Goal: Task Accomplishment & Management: Use online tool/utility

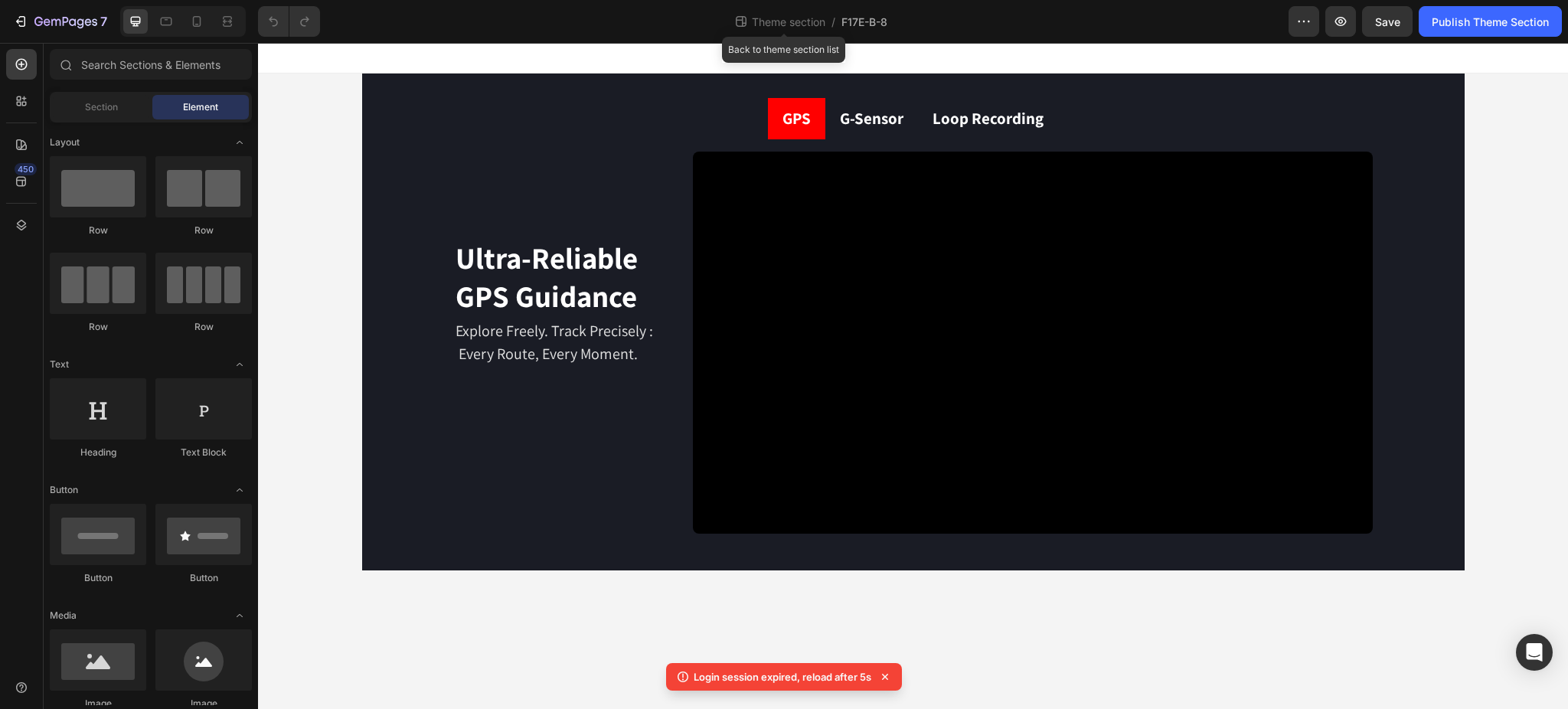
click at [761, 21] on span "Theme section" at bounding box center [789, 21] width 80 height 16
click at [777, 21] on span "Theme section" at bounding box center [789, 21] width 80 height 16
click at [778, 26] on span "Theme section" at bounding box center [789, 21] width 80 height 16
click at [785, 20] on span "Theme section" at bounding box center [789, 21] width 80 height 16
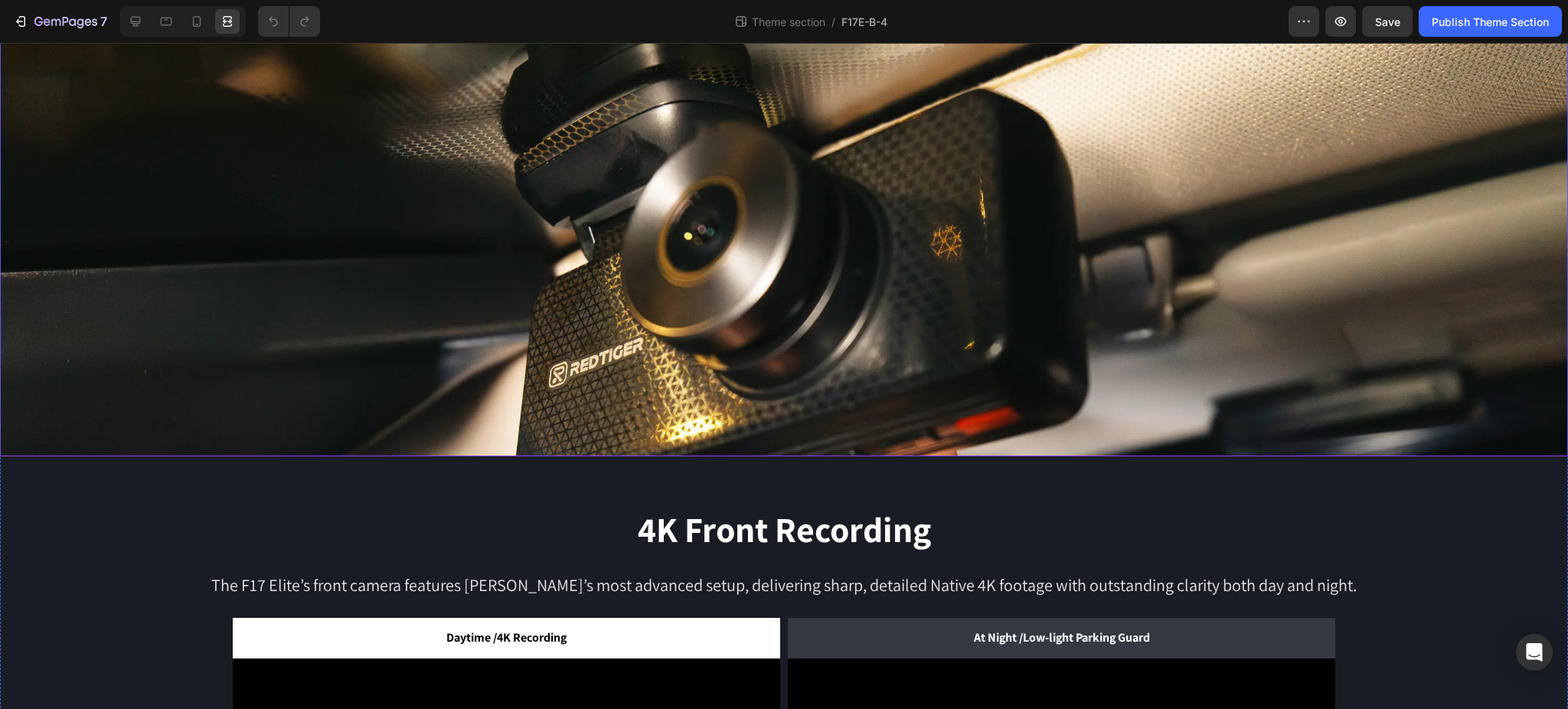
scroll to position [408, 0]
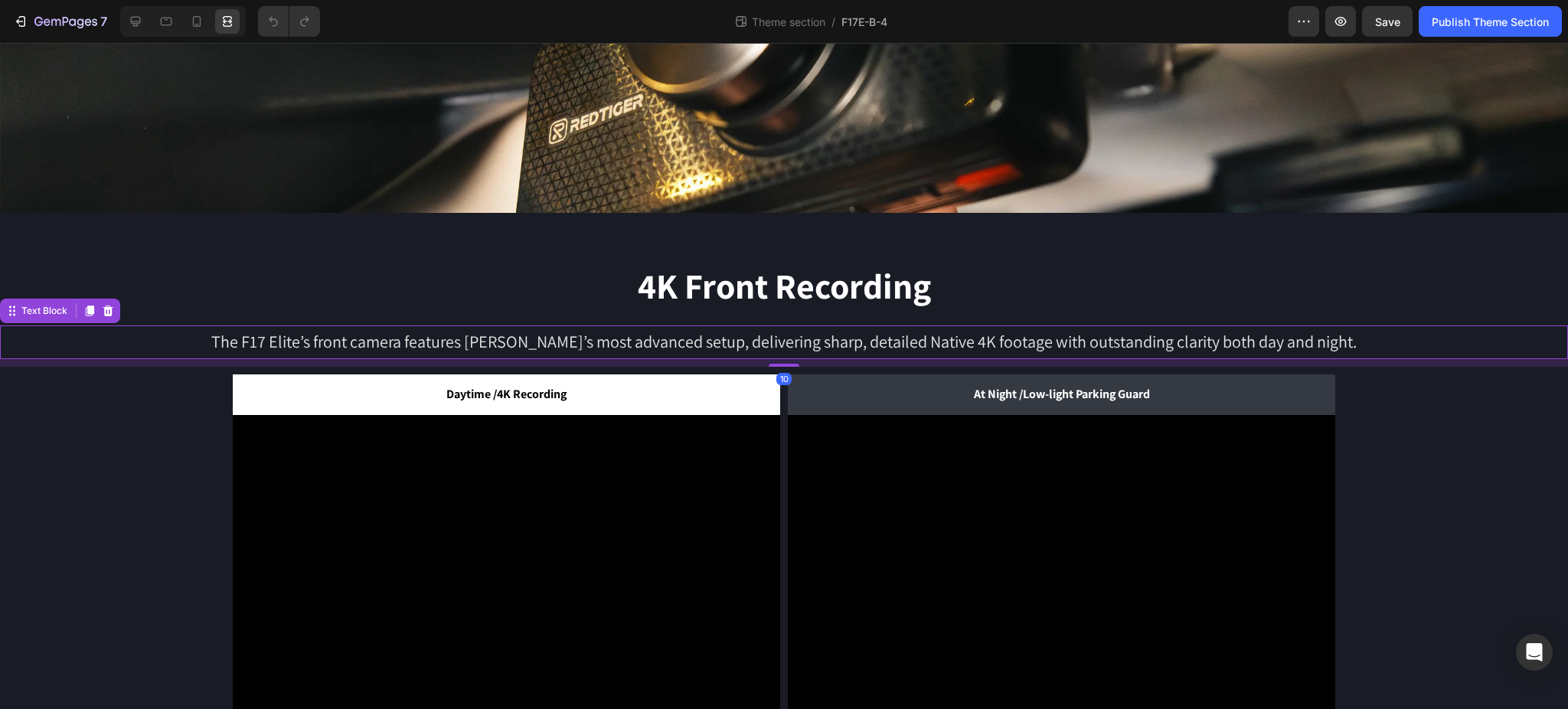
click at [875, 341] on p "The F17 Elite’s front camera features [PERSON_NAME]’s most advanced setup, deli…" at bounding box center [784, 343] width 1565 height 31
click at [142, 17] on icon at bounding box center [135, 21] width 15 height 15
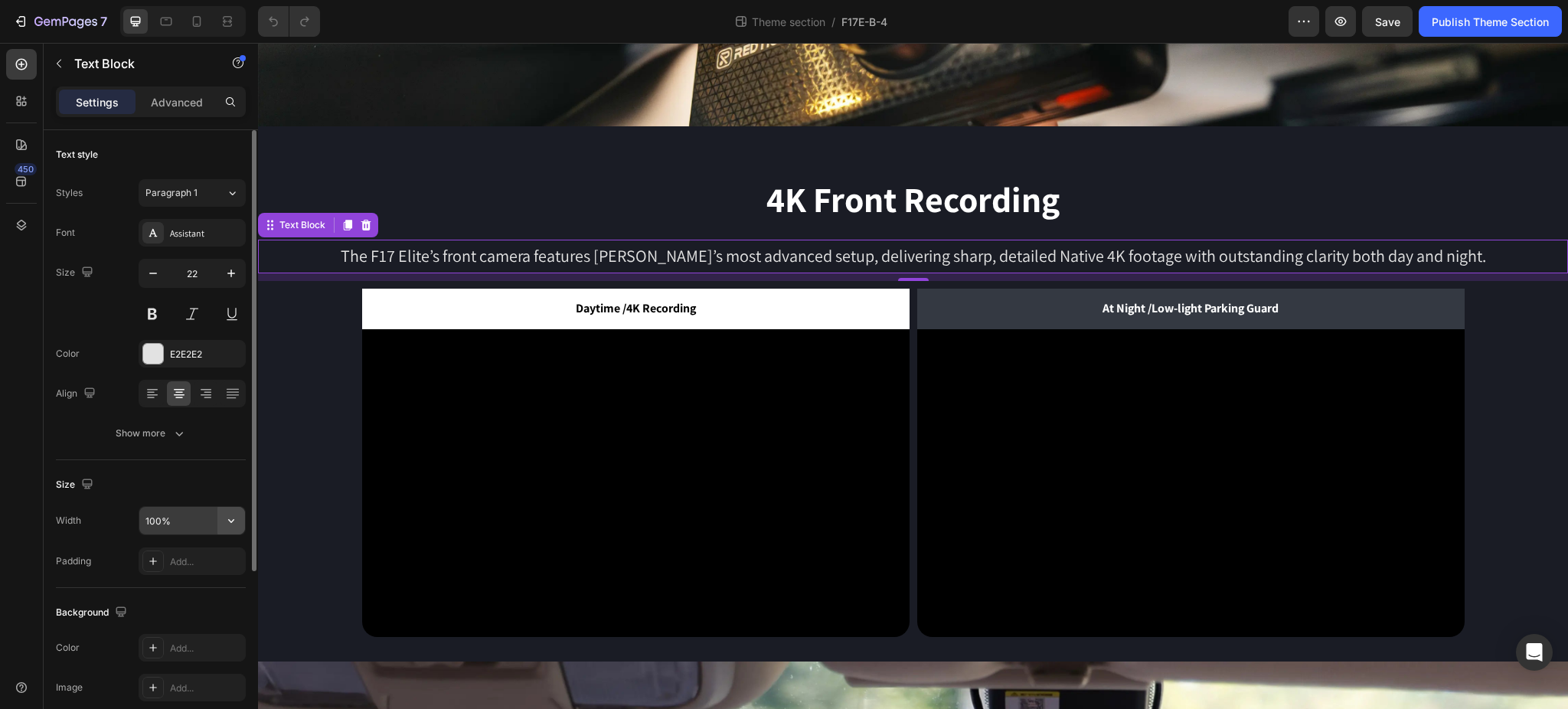
click at [236, 525] on icon "button" at bounding box center [231, 521] width 15 height 15
click at [198, 615] on p "Default 1200px" at bounding box center [188, 618] width 88 height 14
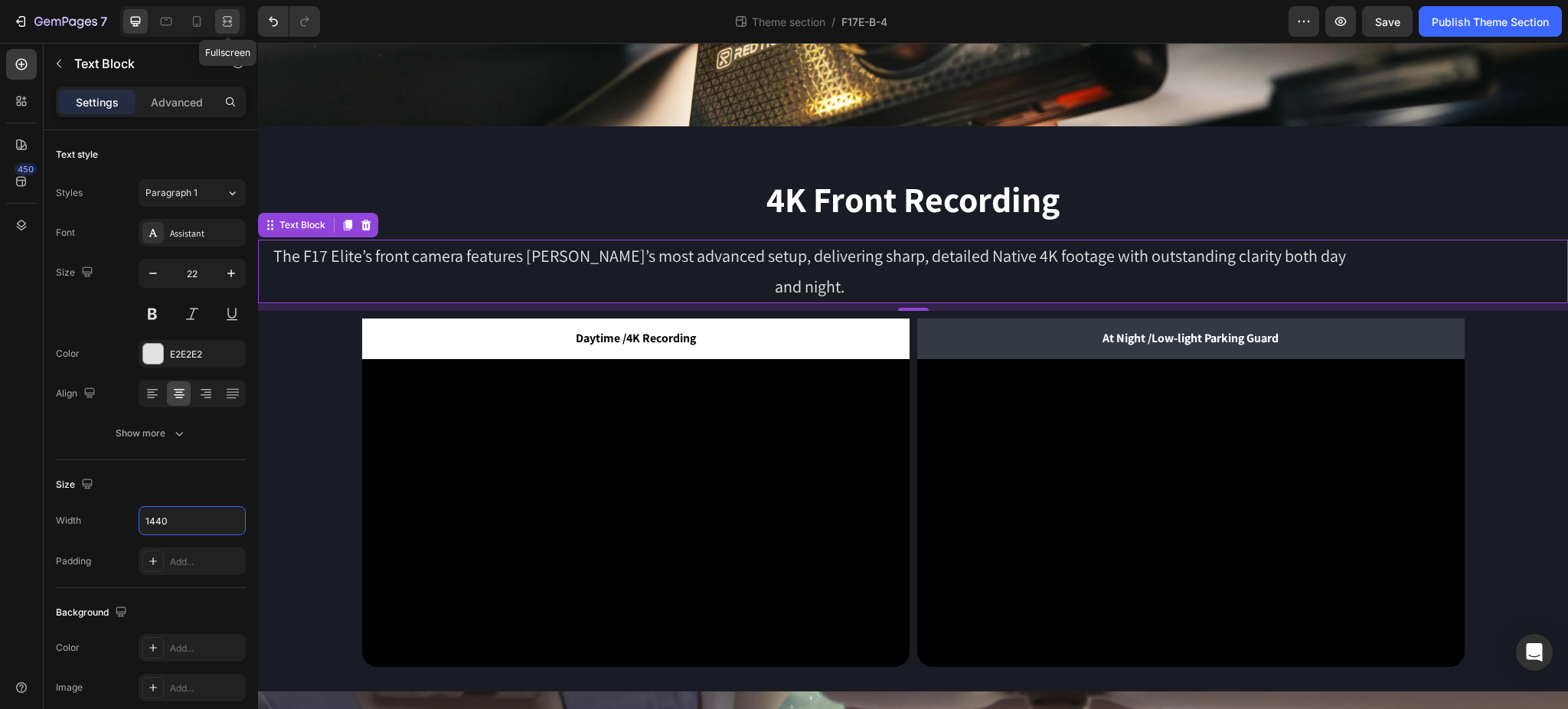
click at [236, 17] on div at bounding box center [227, 21] width 25 height 25
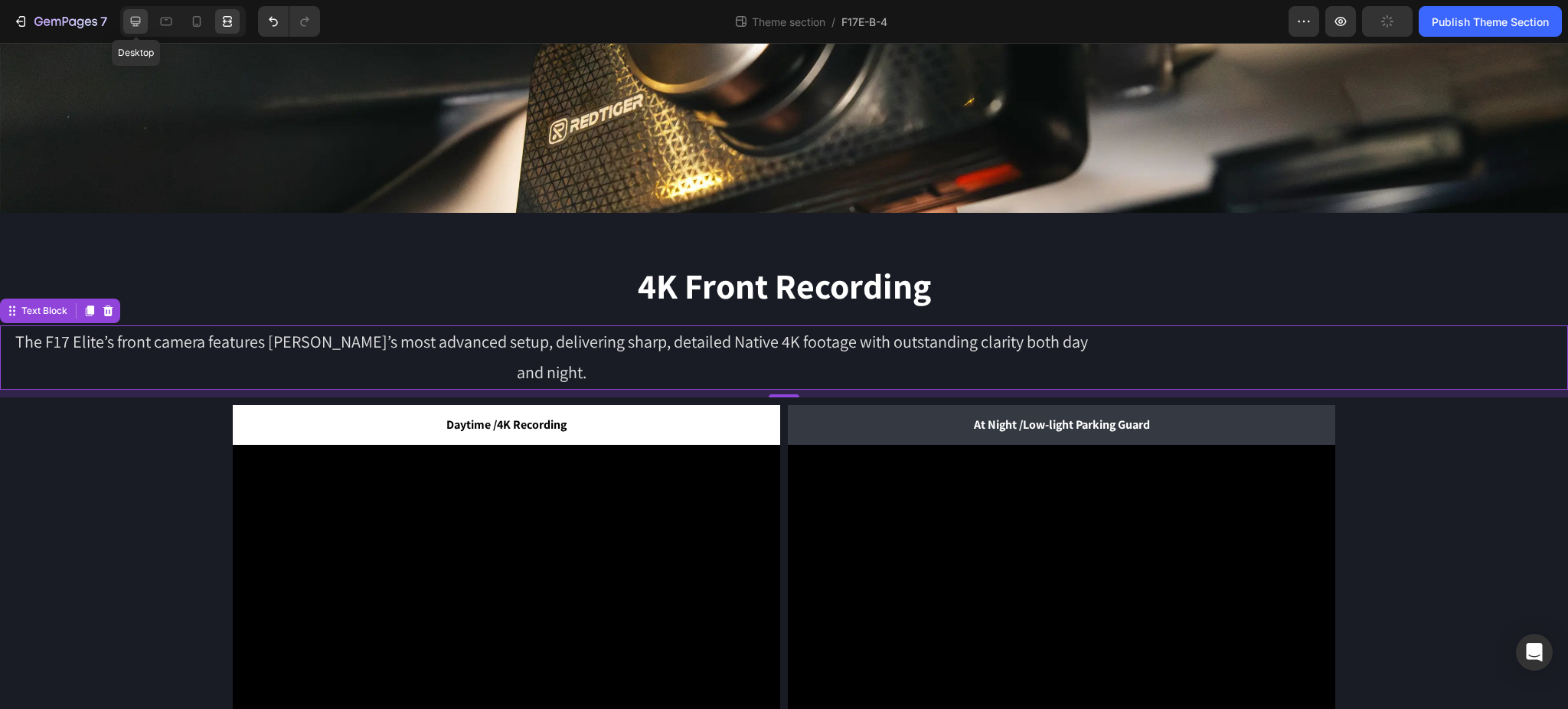
click at [141, 26] on icon at bounding box center [135, 21] width 15 height 15
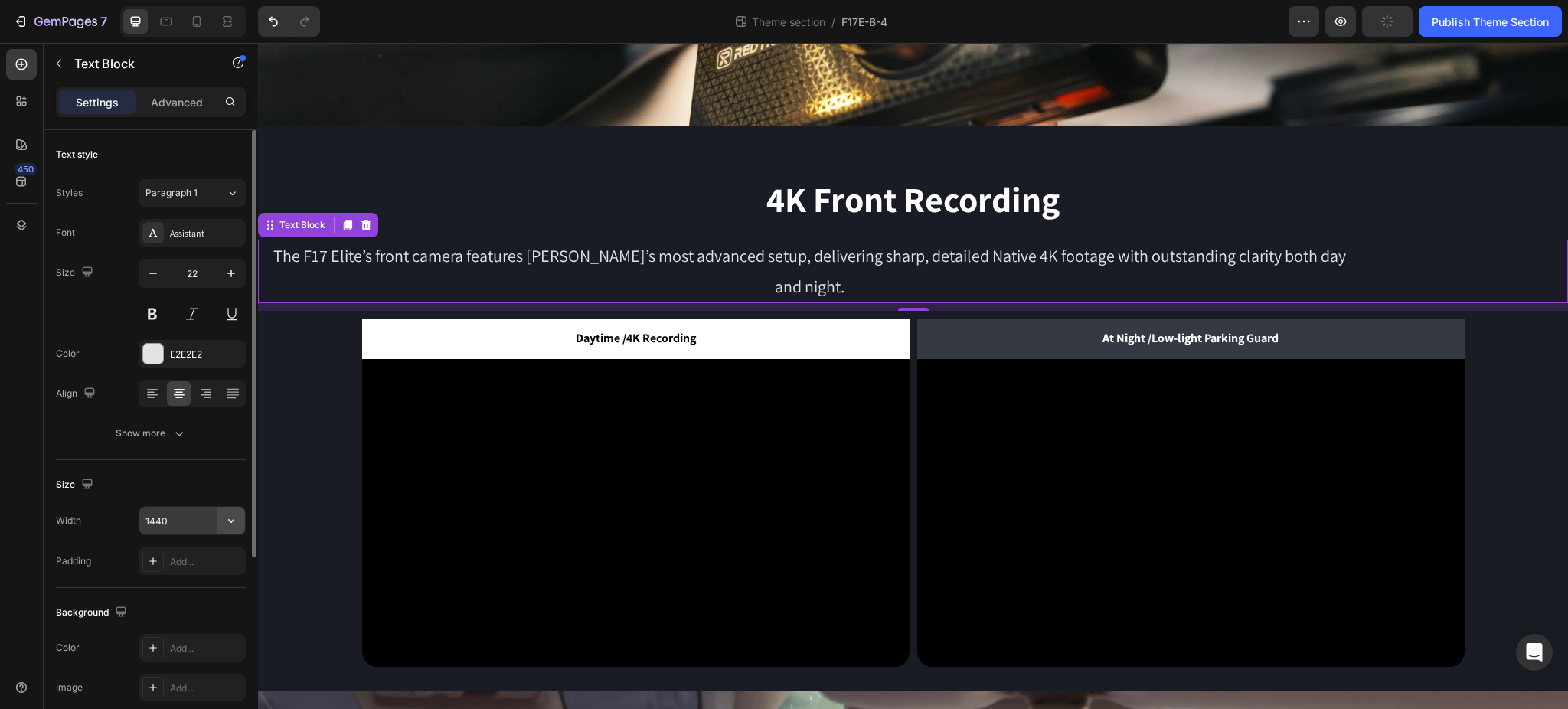
click at [235, 527] on icon "button" at bounding box center [231, 521] width 15 height 15
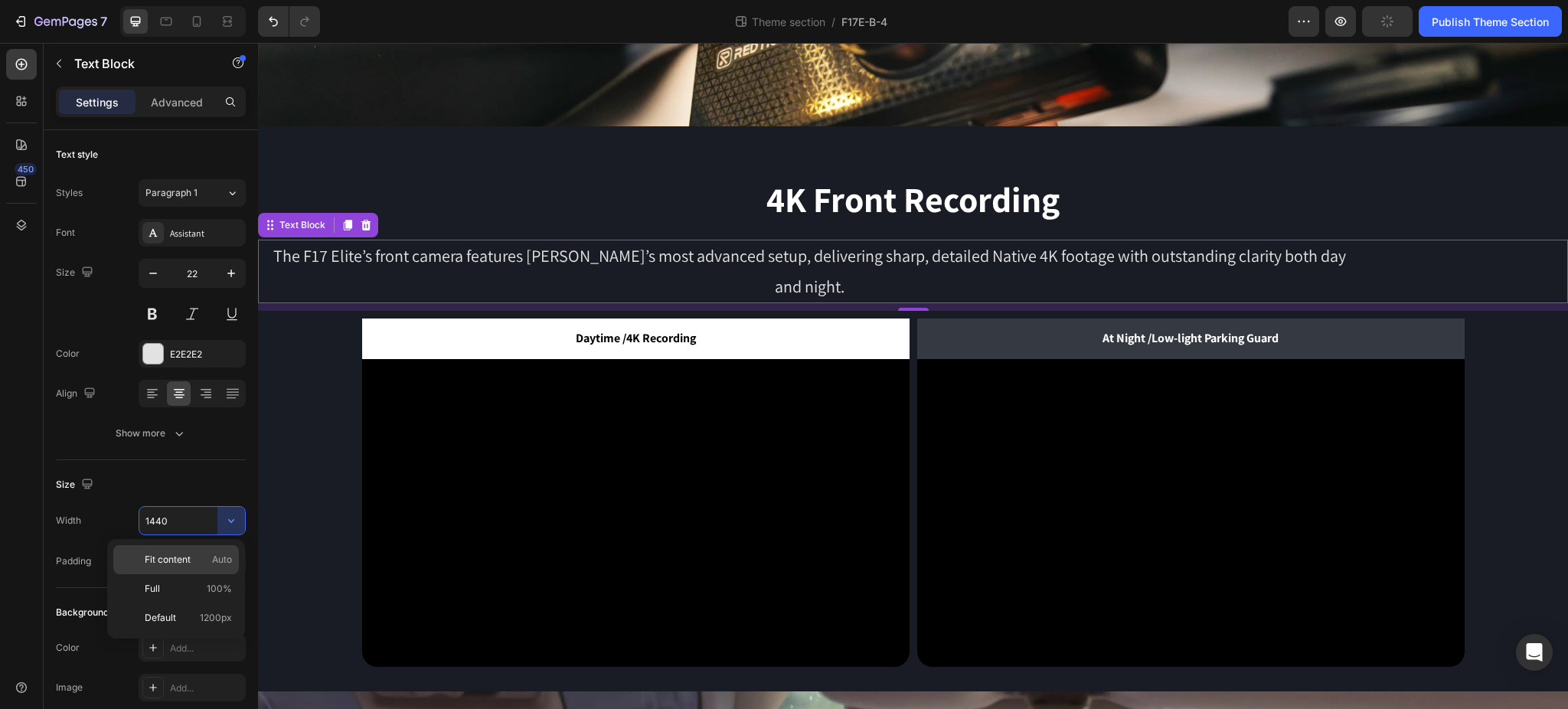
click at [216, 569] on div "Fit content Auto" at bounding box center [176, 560] width 126 height 29
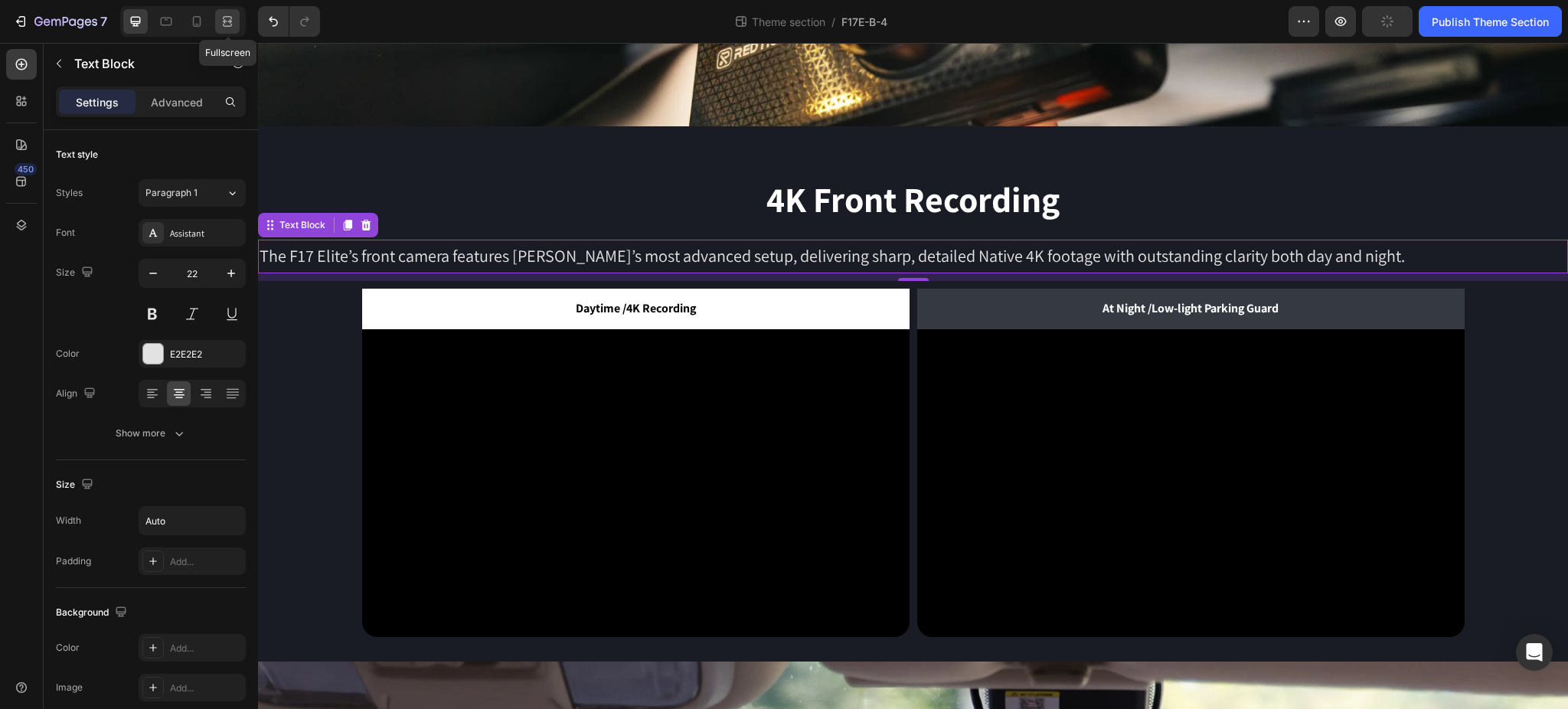
click at [234, 14] on icon at bounding box center [228, 21] width 15 height 15
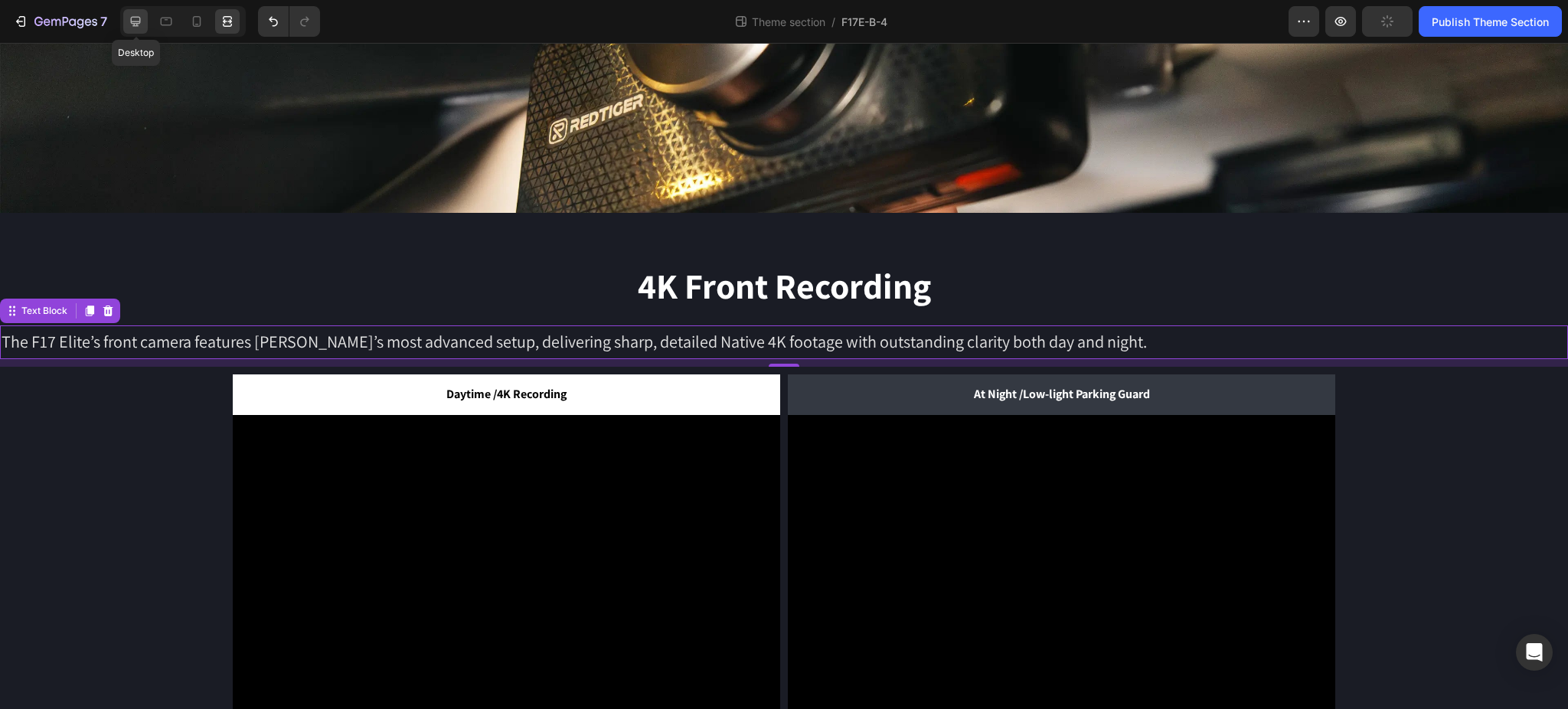
click at [144, 20] on div at bounding box center [135, 21] width 25 height 25
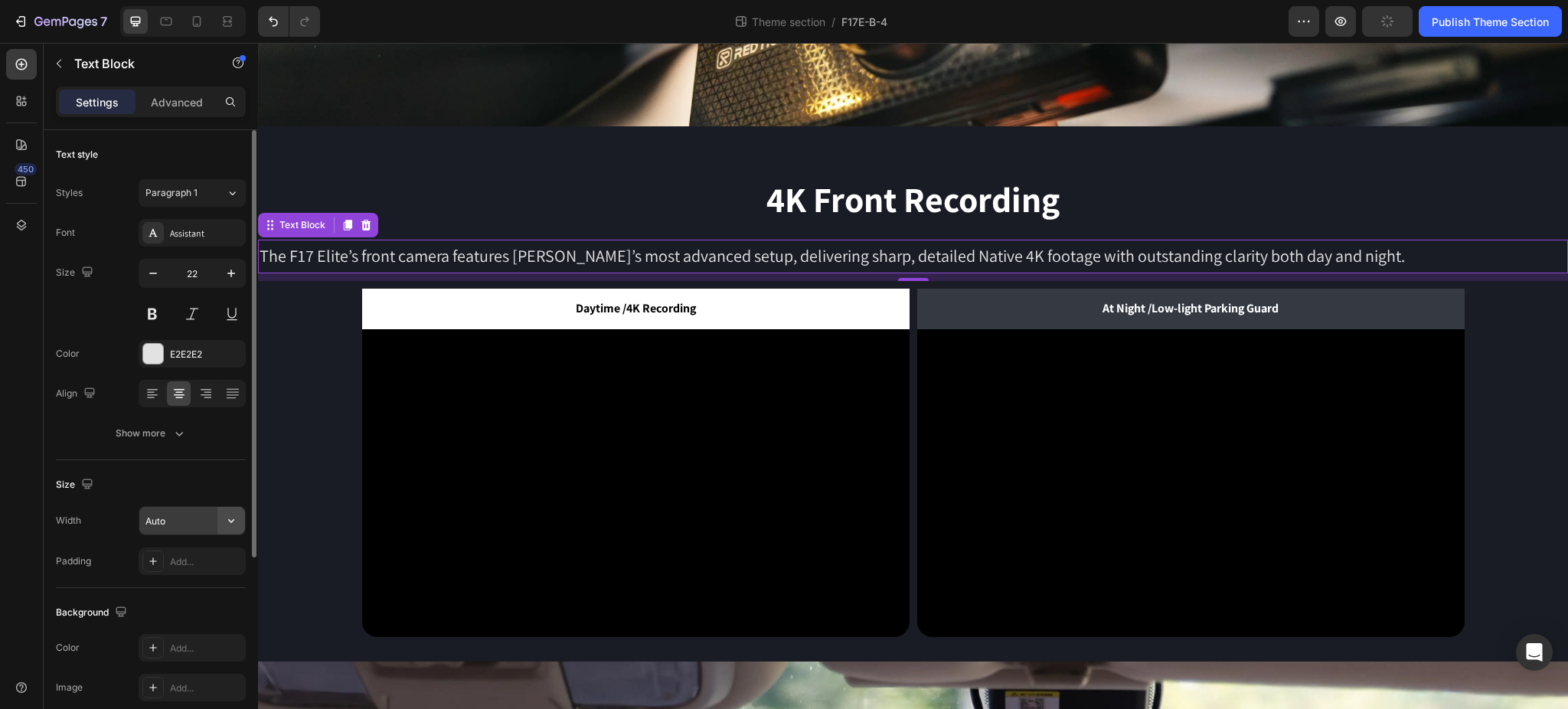
click at [233, 525] on icon "button" at bounding box center [231, 521] width 15 height 15
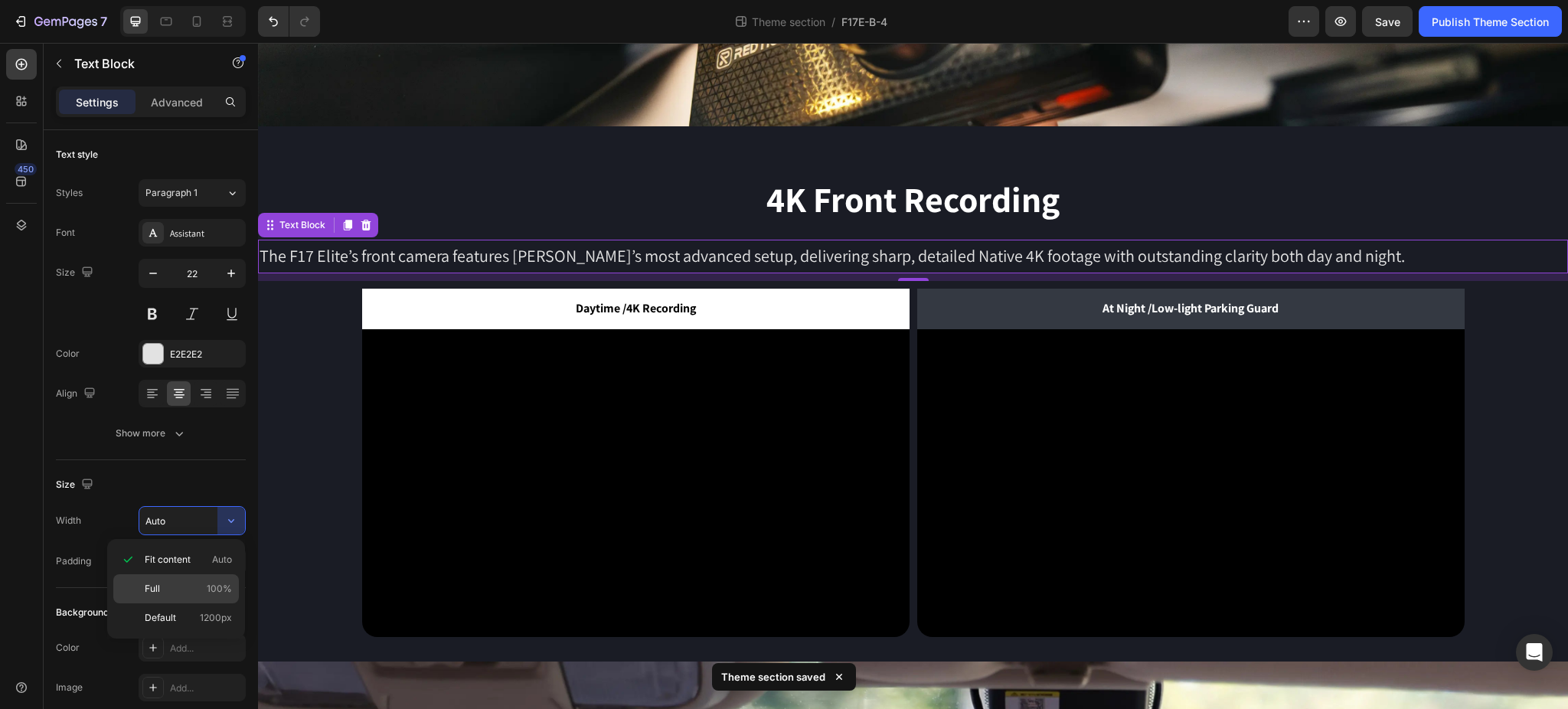
click at [198, 589] on p "Full 100%" at bounding box center [188, 589] width 88 height 14
type input "100%"
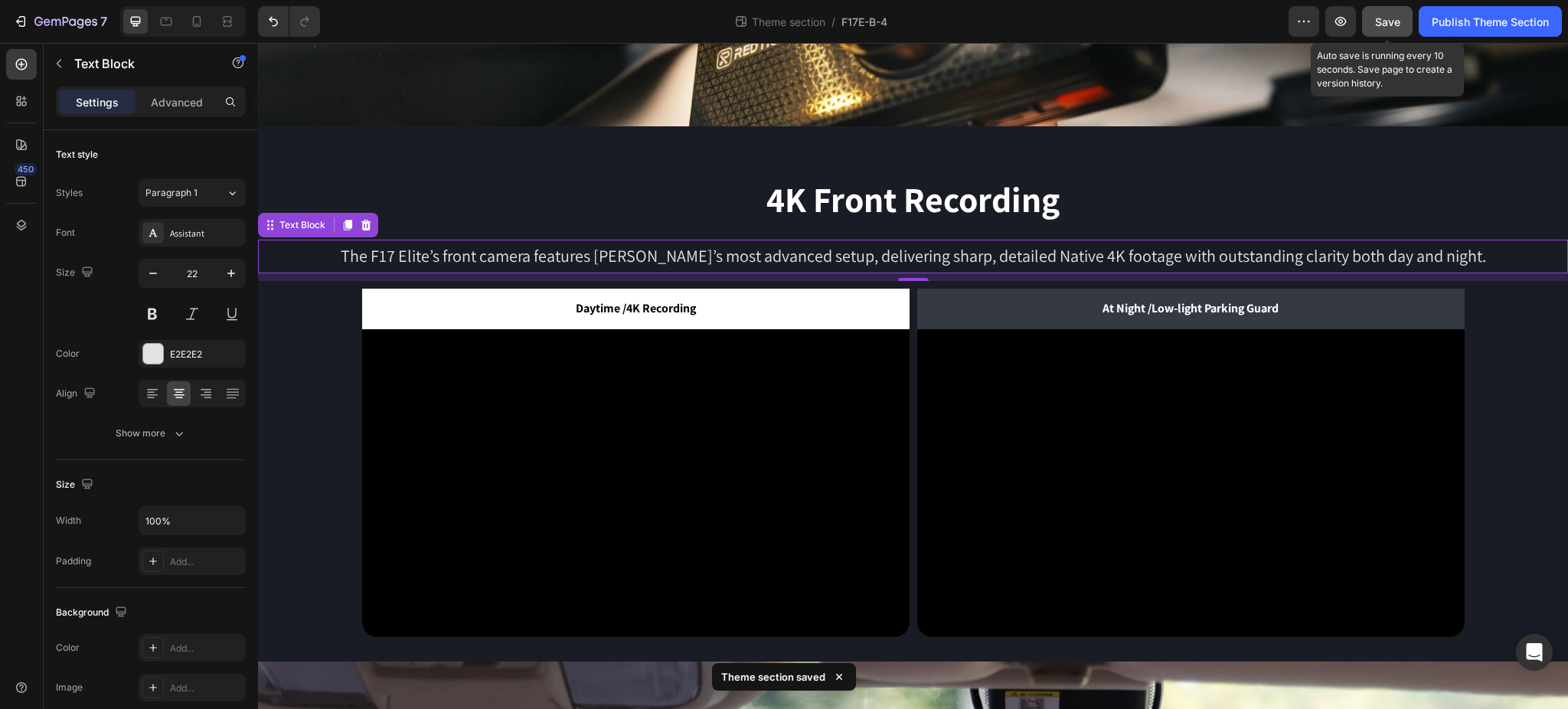
click at [1383, 27] on div "Save" at bounding box center [1388, 21] width 25 height 16
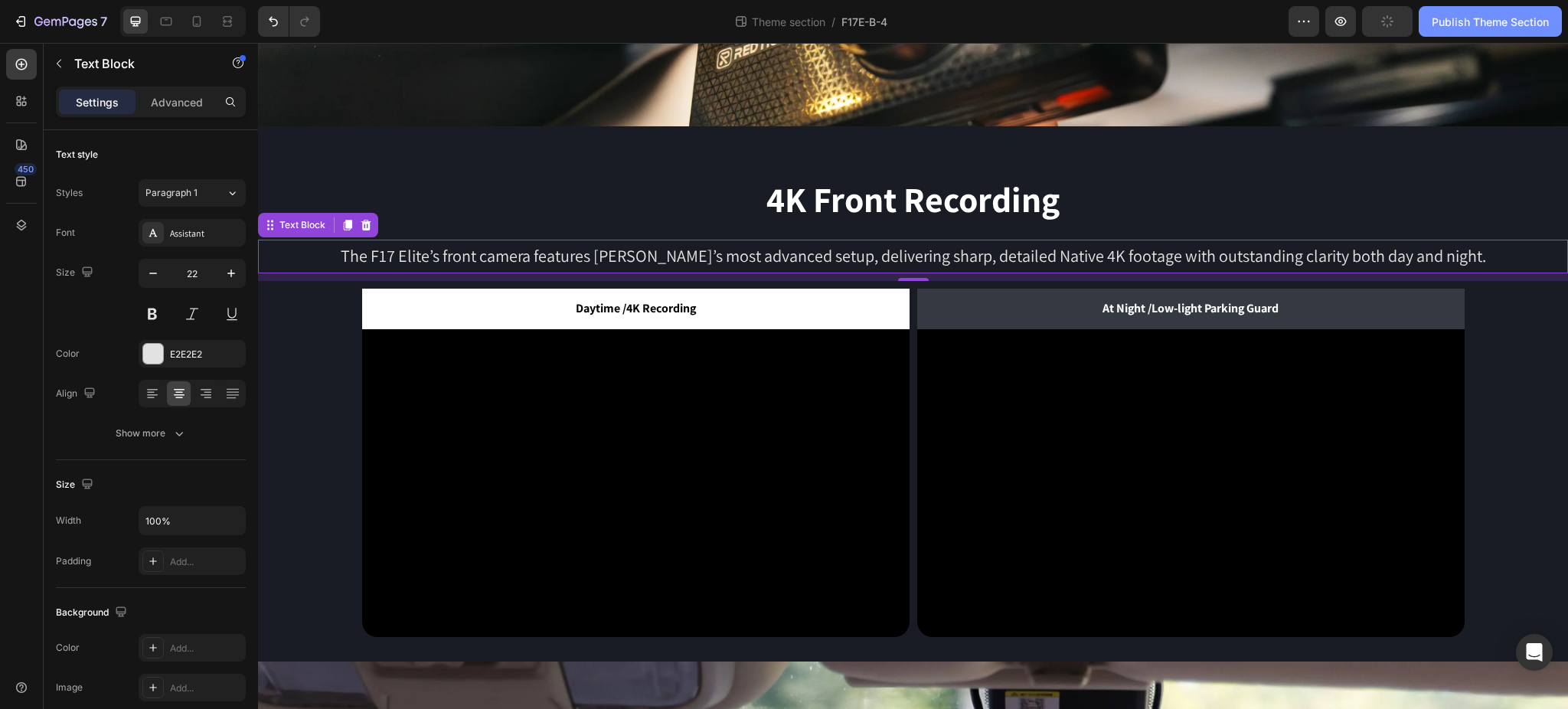
click at [1476, 22] on div "Publish Theme Section" at bounding box center [1491, 21] width 117 height 16
click at [1477, 19] on div "Publish Theme Section" at bounding box center [1491, 21] width 117 height 16
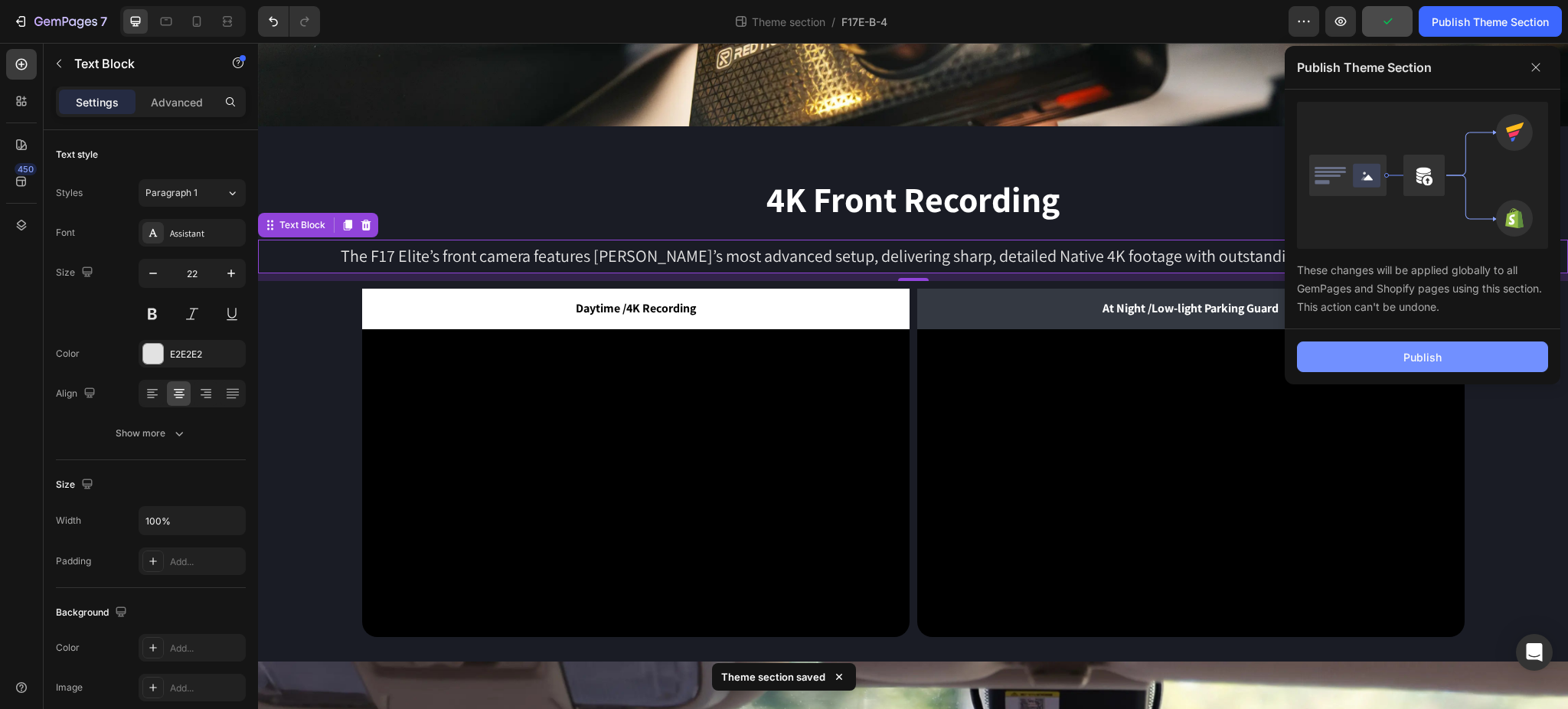
click at [1490, 357] on button "Publish" at bounding box center [1423, 357] width 252 height 31
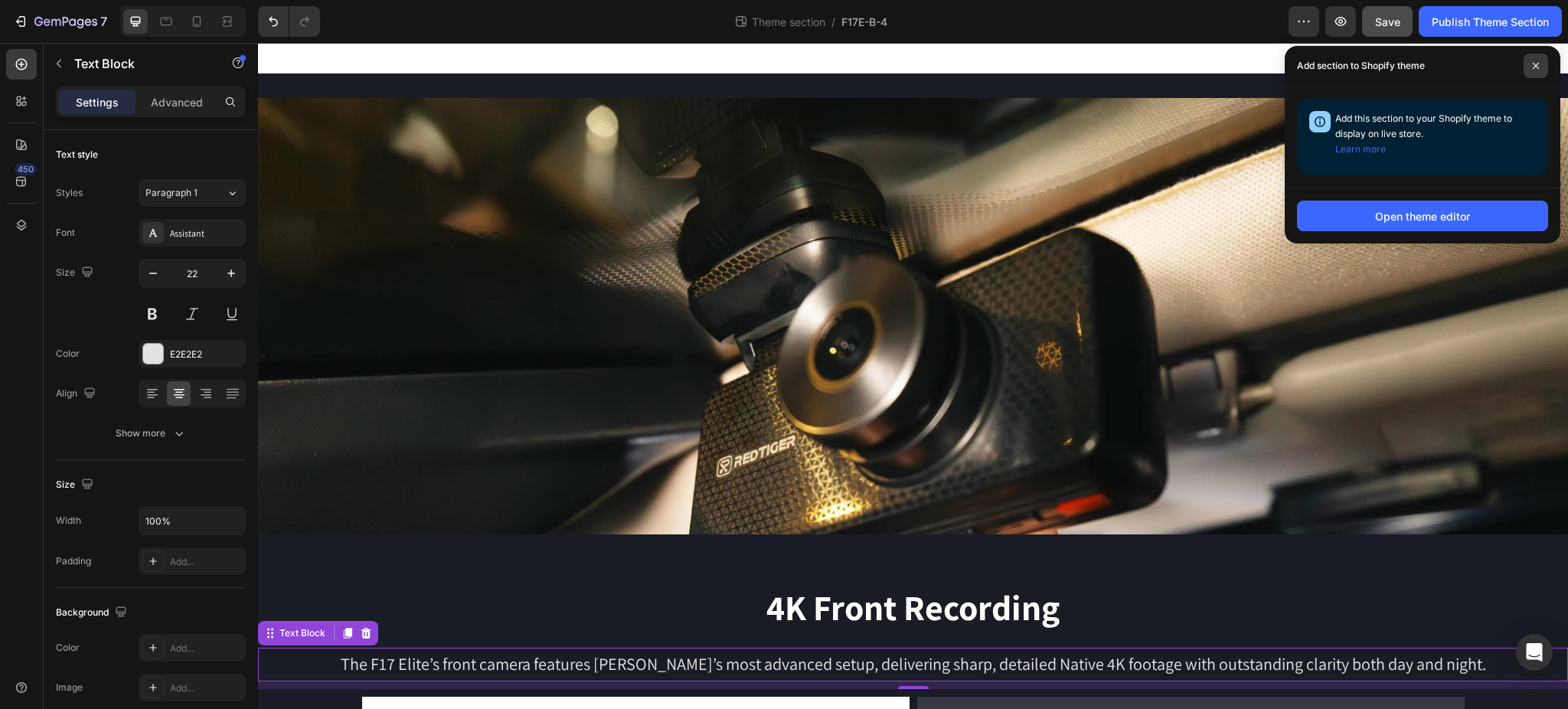
click at [1535, 62] on icon at bounding box center [1536, 65] width 8 height 8
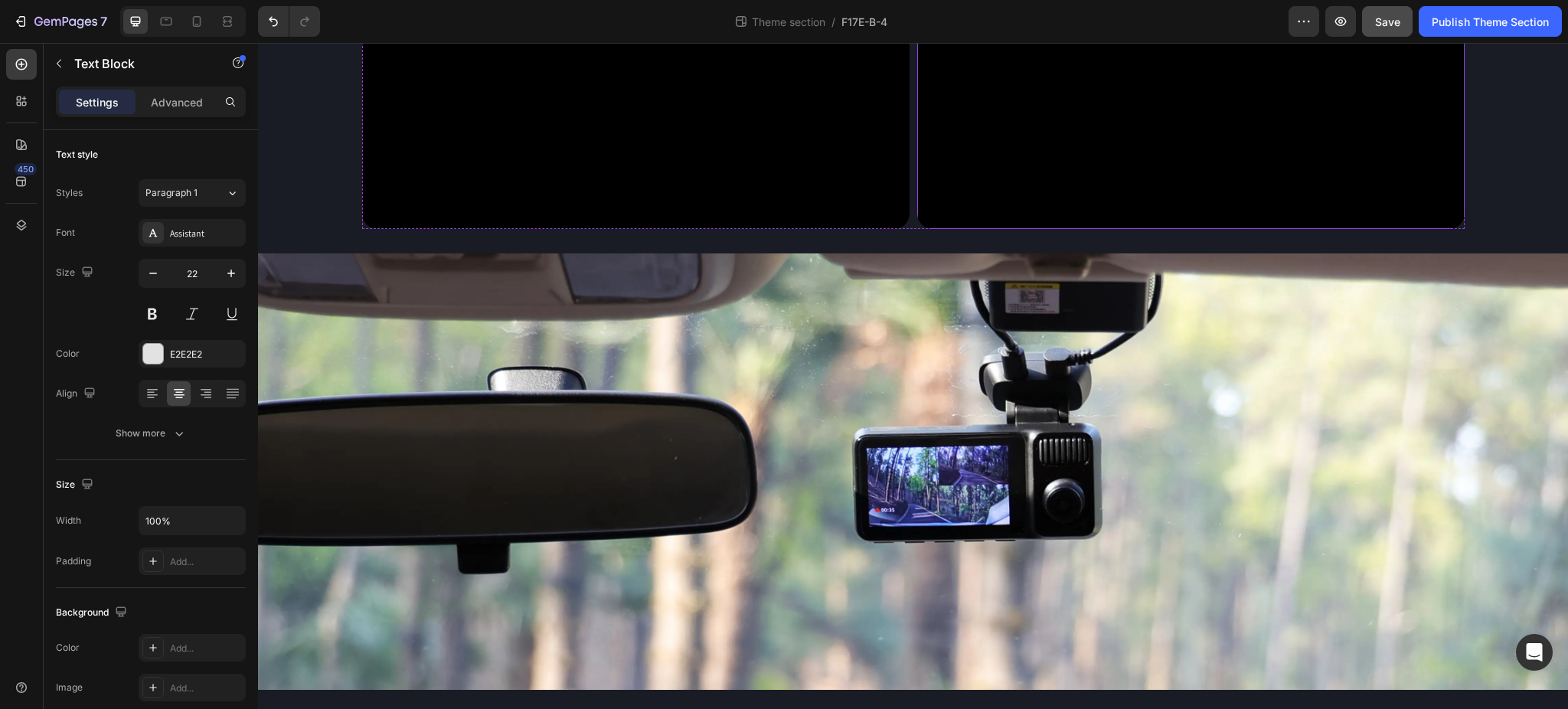
scroll to position [835, 0]
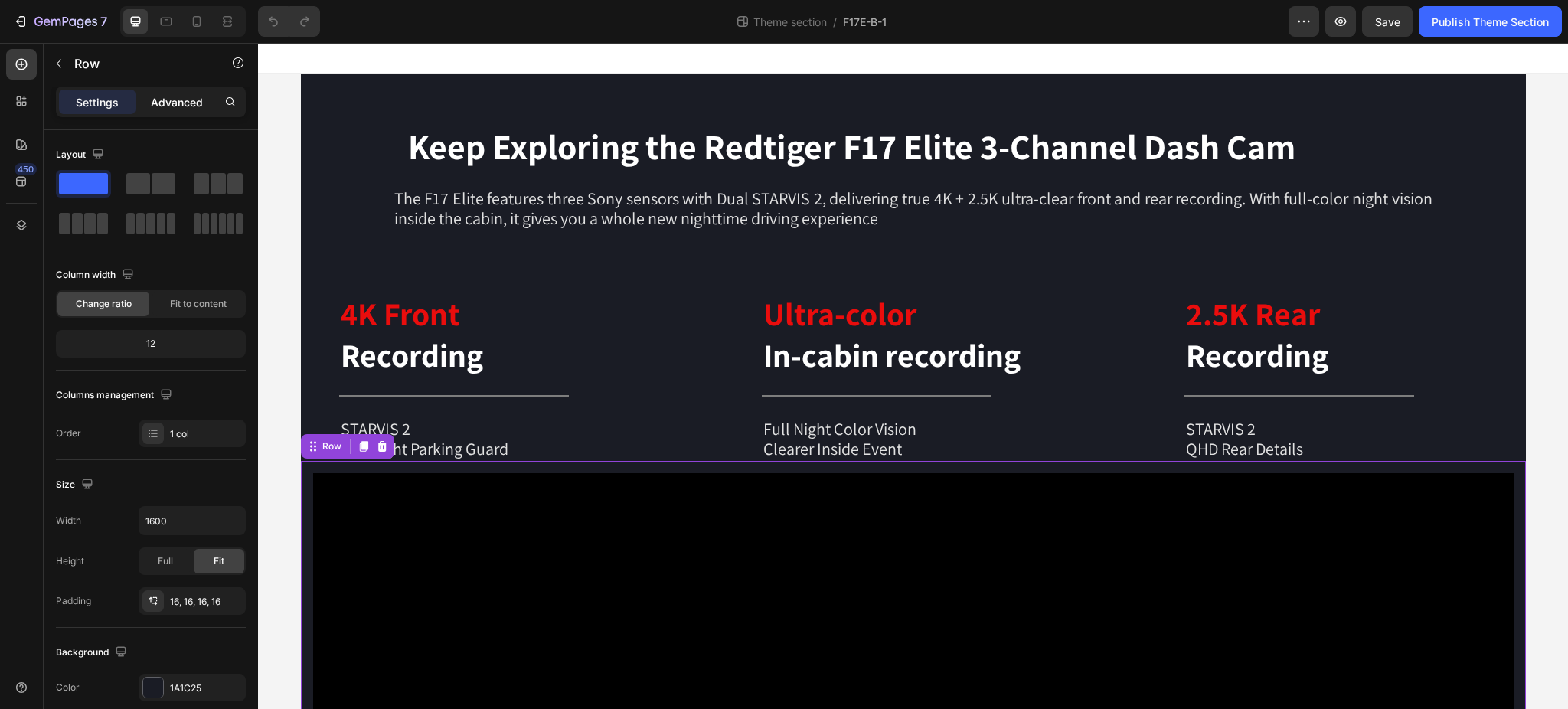
click at [178, 99] on p "Advanced" at bounding box center [176, 102] width 52 height 16
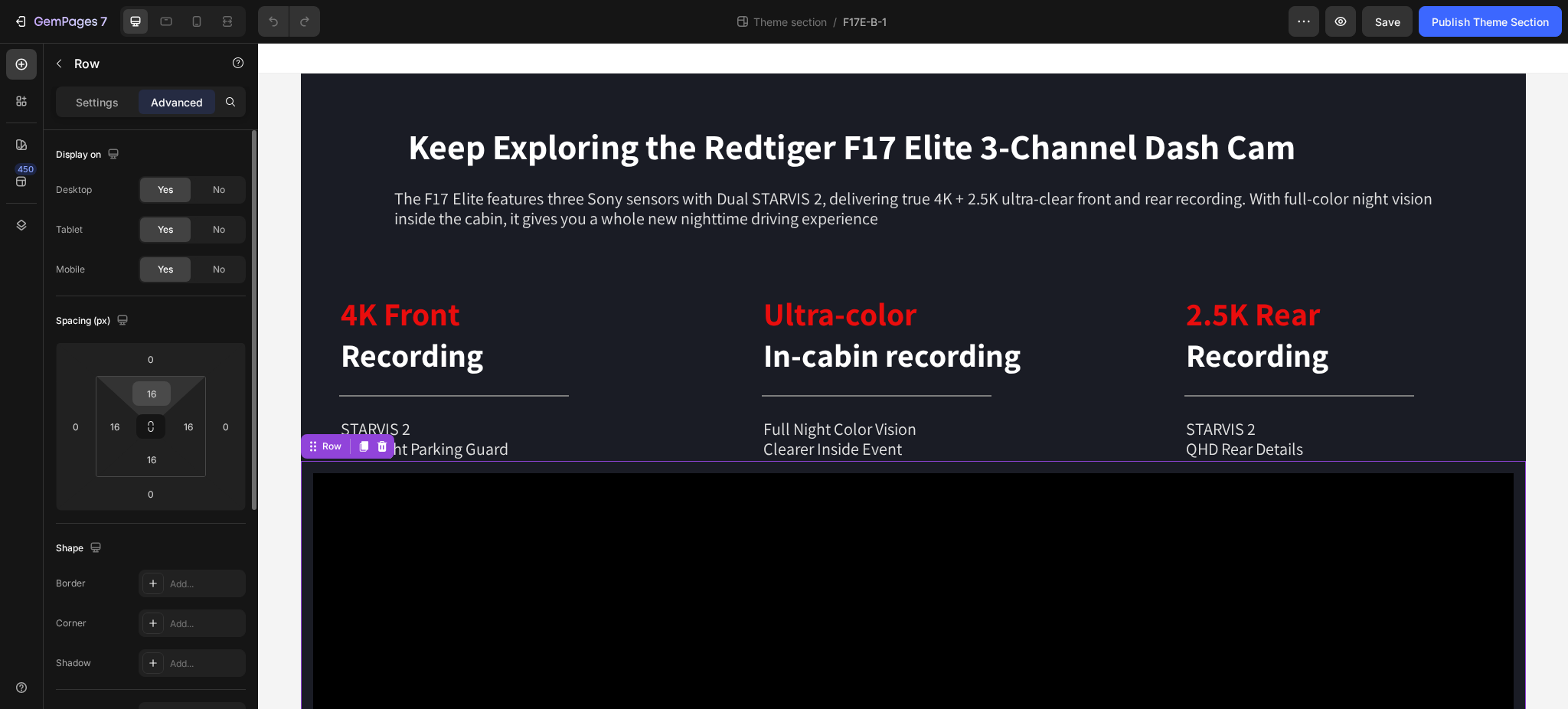
click at [166, 389] on input "16" at bounding box center [151, 394] width 31 height 23
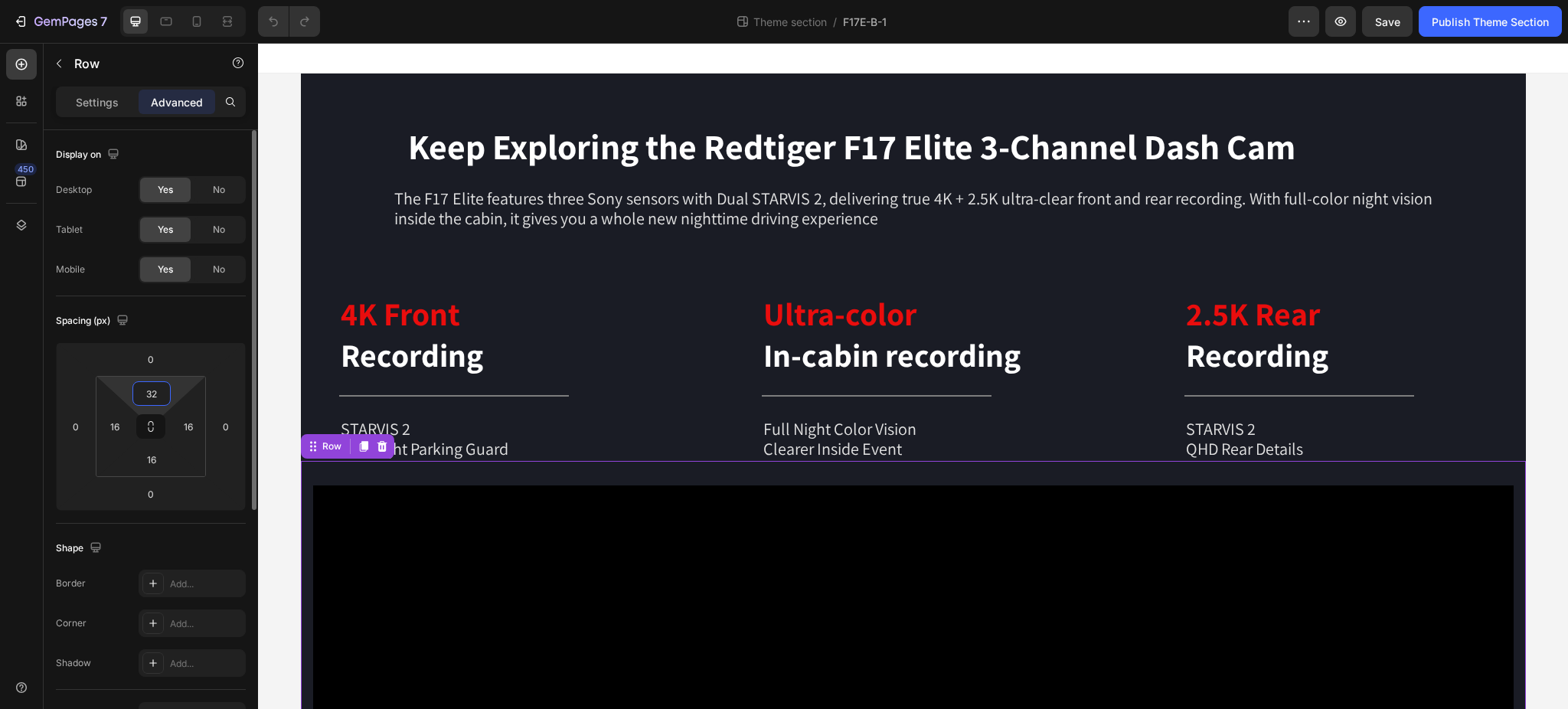
drag, startPoint x: 166, startPoint y: 393, endPoint x: 133, endPoint y: 383, distance: 34.5
click at [133, 383] on div "32" at bounding box center [151, 394] width 38 height 25
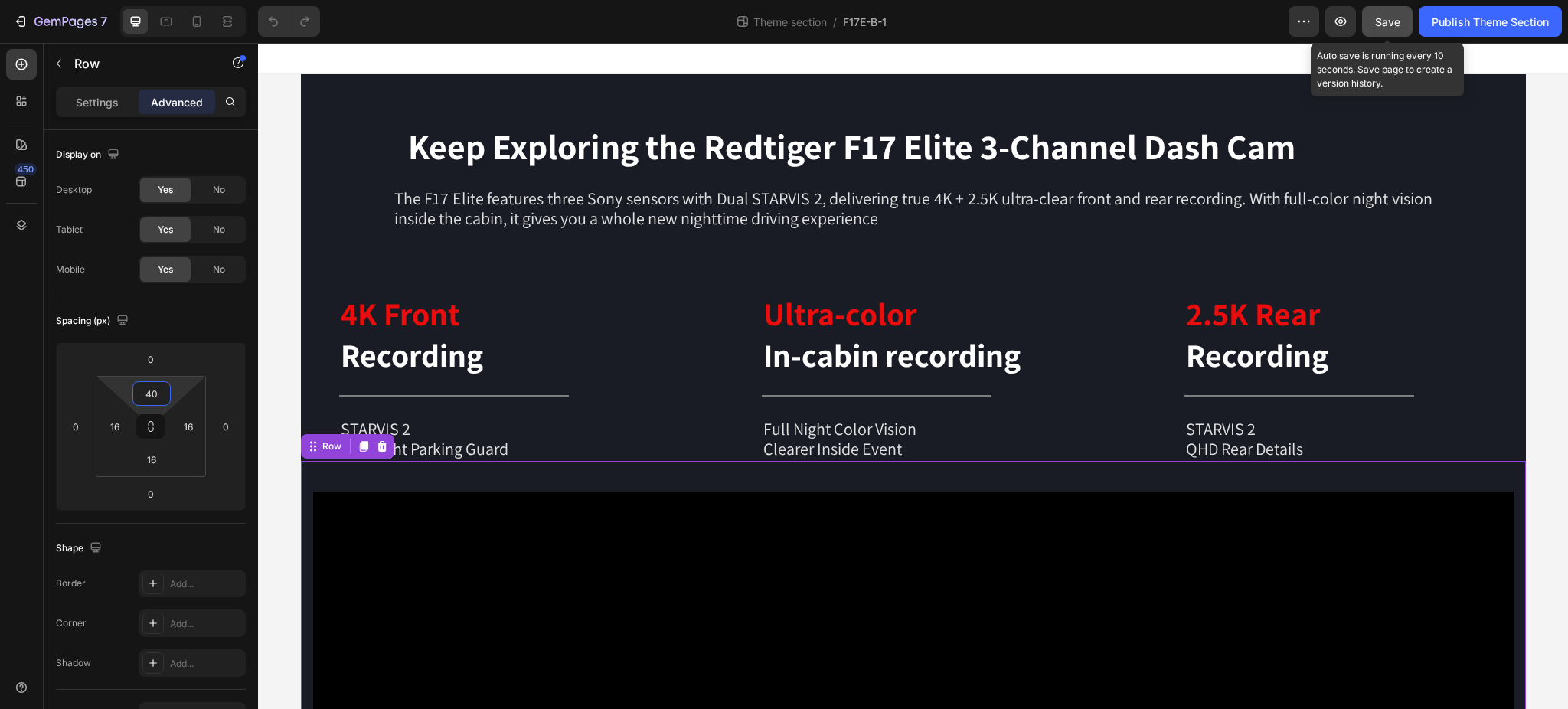
click at [1378, 27] on div "Save" at bounding box center [1388, 21] width 25 height 16
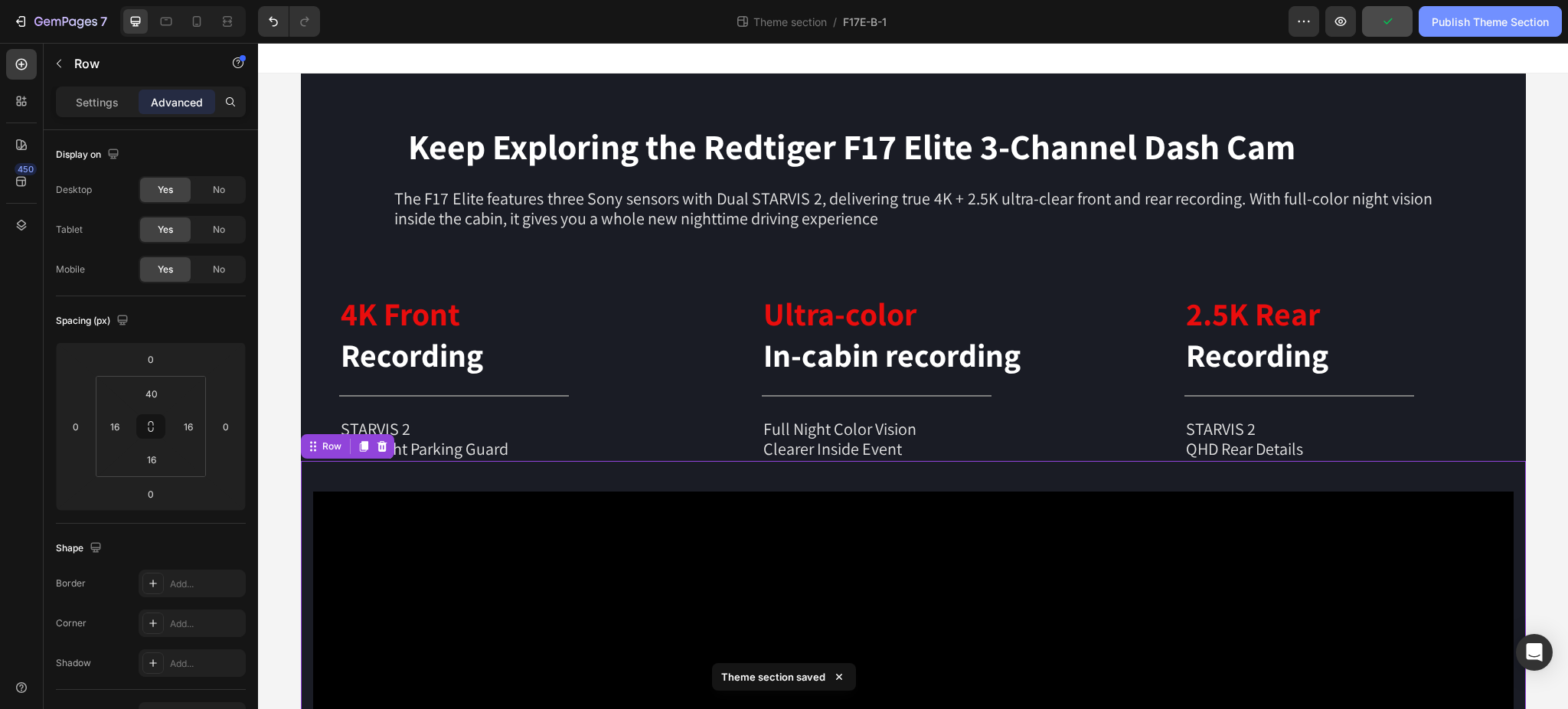
click at [1472, 19] on div "Publish Theme Section" at bounding box center [1491, 21] width 117 height 16
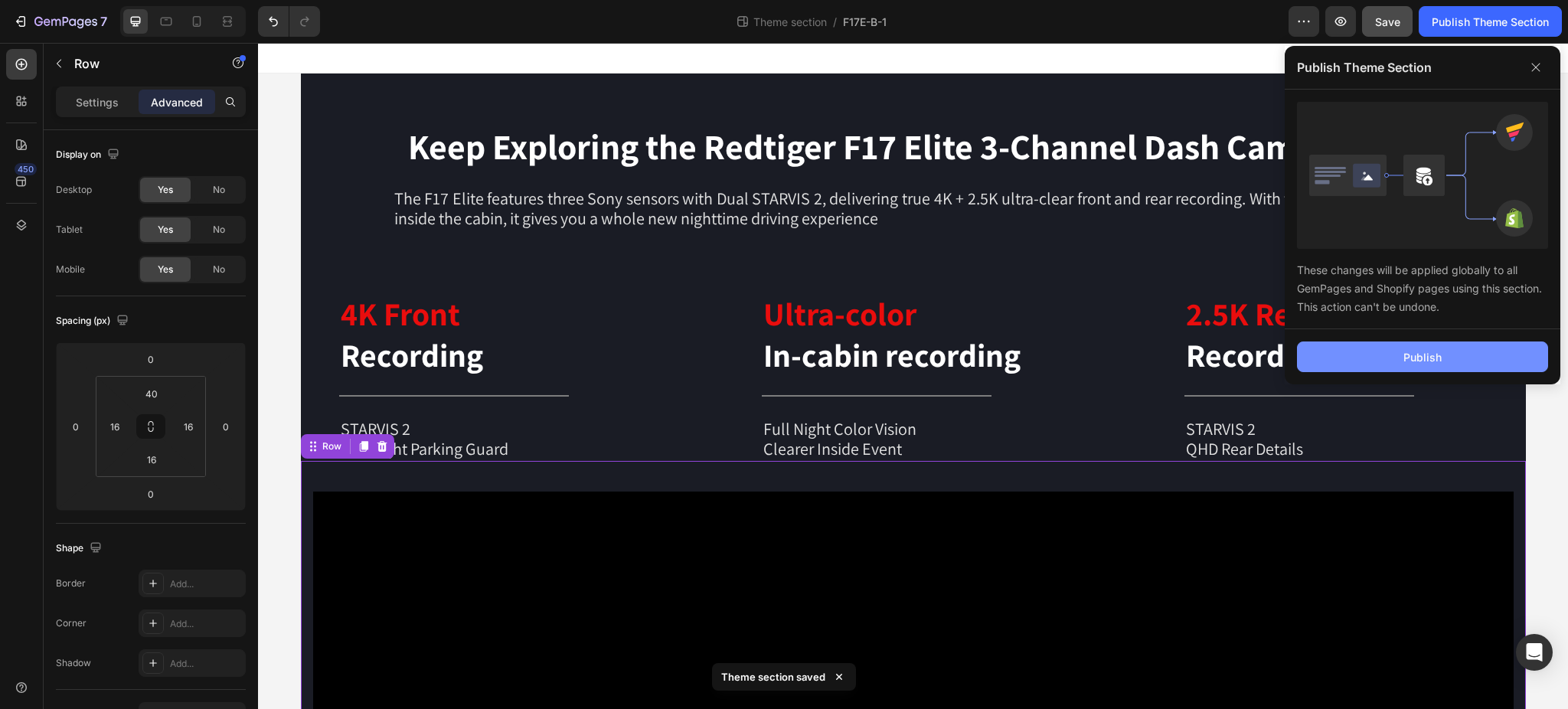
click at [1541, 360] on button "Publish" at bounding box center [1423, 357] width 252 height 31
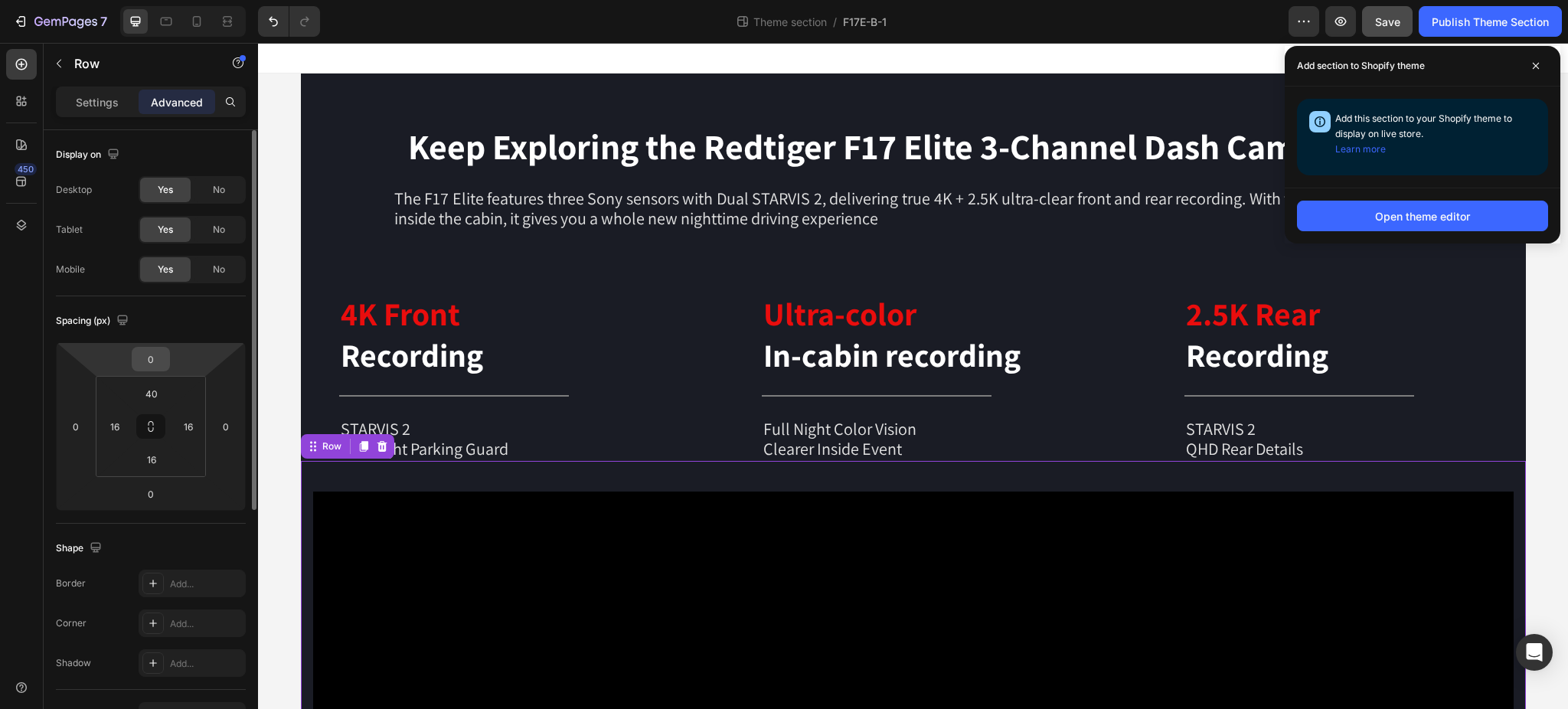
click at [157, 360] on input "0" at bounding box center [150, 359] width 31 height 23
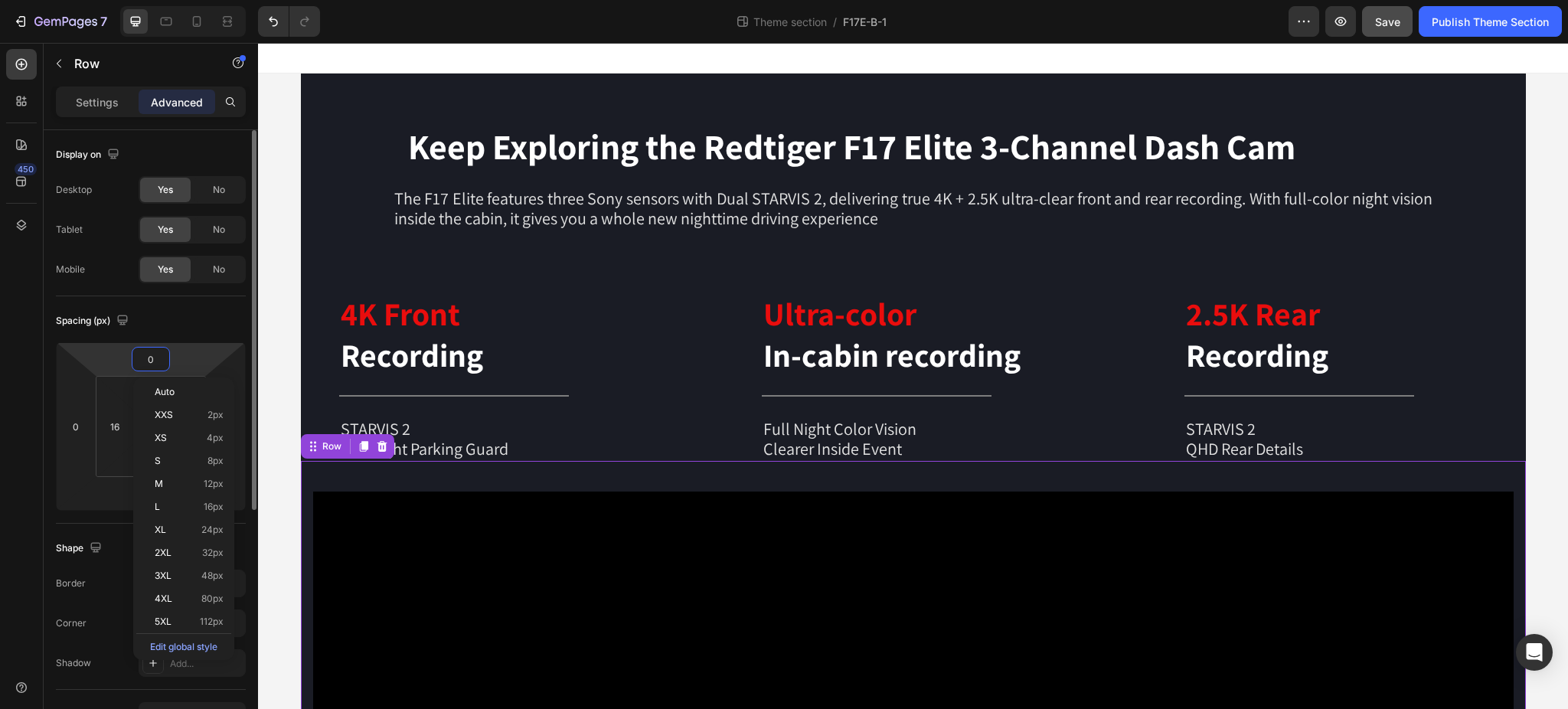
click at [223, 322] on div "Spacing (px)" at bounding box center [150, 320] width 190 height 25
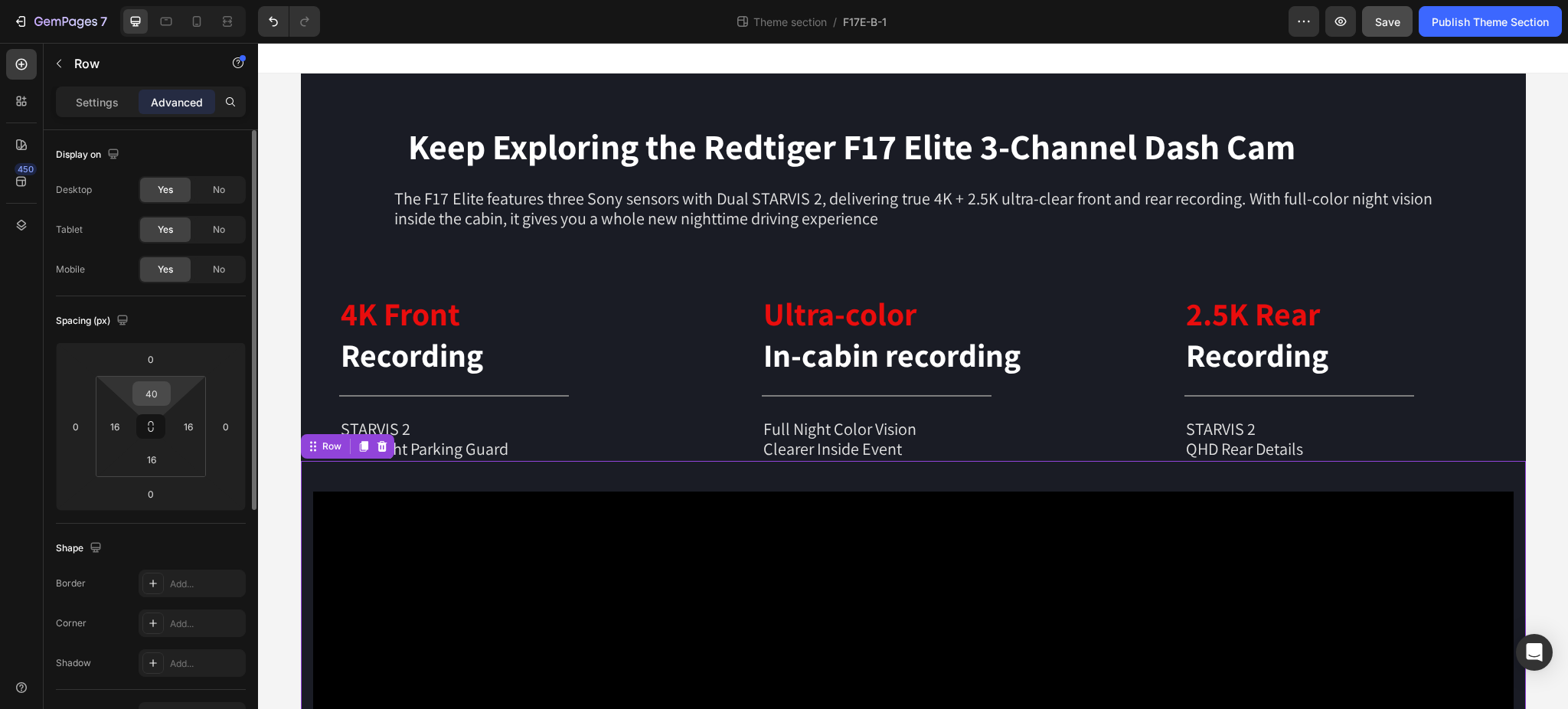
click at [164, 393] on input "40" at bounding box center [151, 394] width 31 height 23
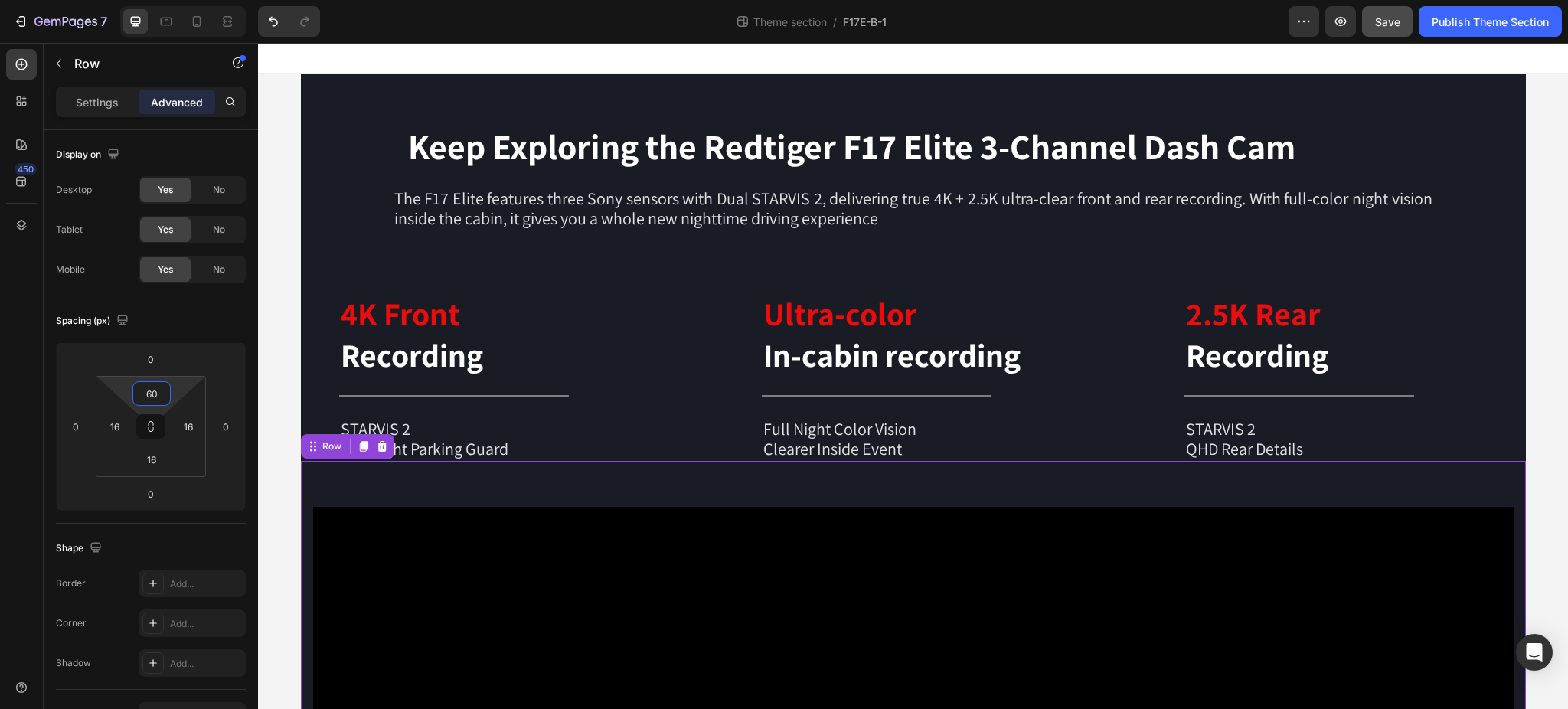
type input "60"
click at [1388, 20] on span "Save" at bounding box center [1388, 21] width 25 height 13
click at [1501, 19] on div "Publish Theme Section" at bounding box center [1491, 21] width 117 height 16
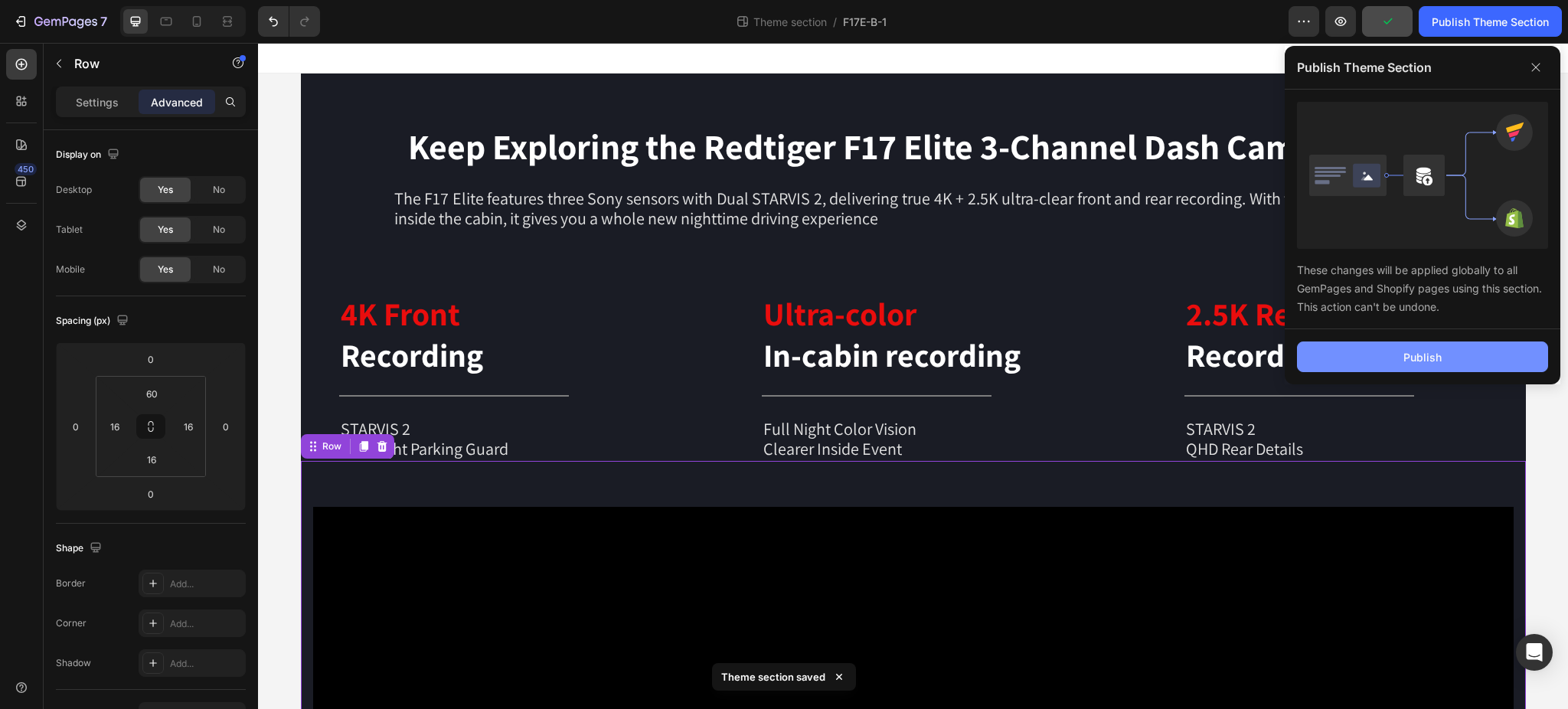
click at [1413, 364] on div "Publish" at bounding box center [1423, 357] width 38 height 16
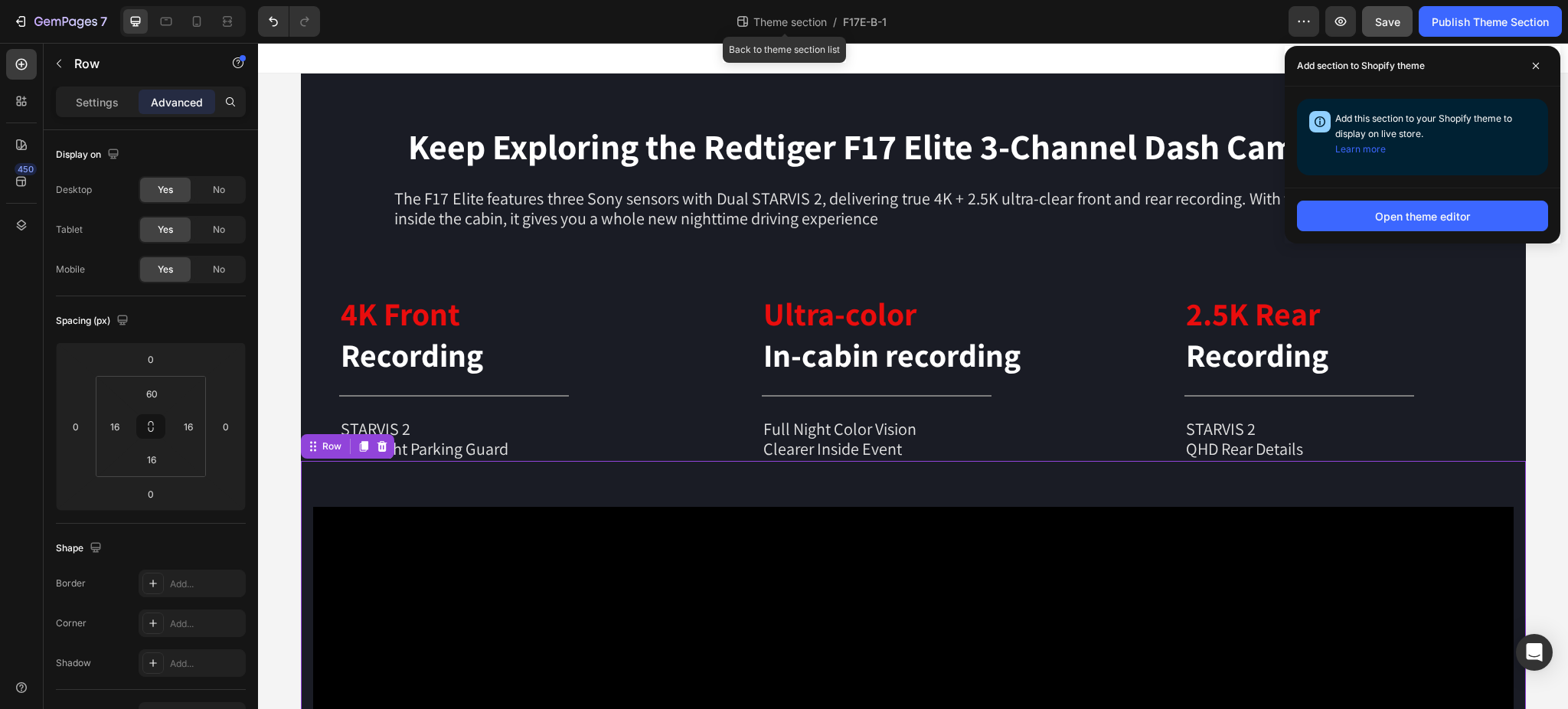
click at [789, 24] on span "Theme section" at bounding box center [790, 21] width 80 height 16
